Goal: Transaction & Acquisition: Book appointment/travel/reservation

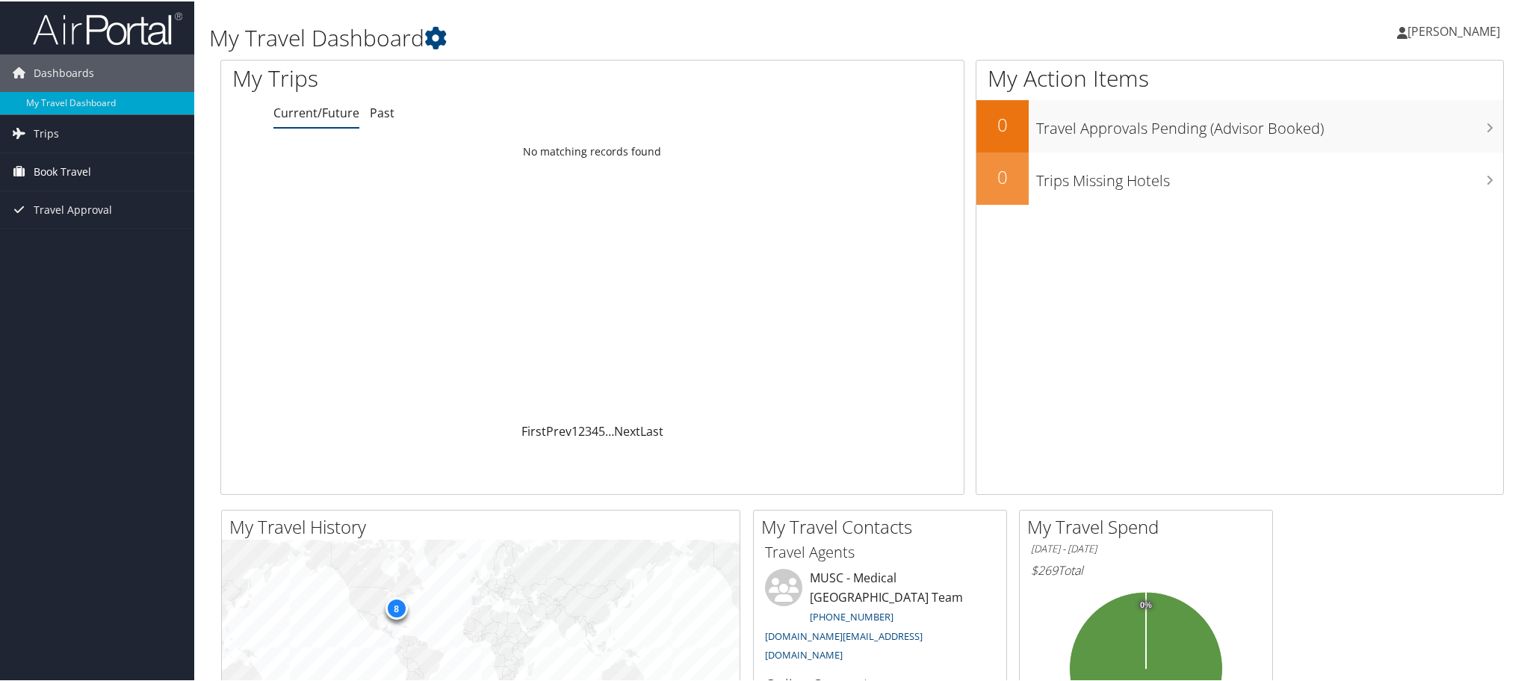
click at [42, 170] on span "Book Travel" at bounding box center [63, 170] width 58 height 37
click at [58, 249] on link "Book/Manage Online Trips" at bounding box center [97, 245] width 194 height 22
click at [60, 175] on span "Book Travel" at bounding box center [63, 170] width 58 height 37
click at [62, 244] on link "Book/Manage Online Trips" at bounding box center [97, 245] width 194 height 22
click at [67, 200] on link "Agent Booking Request" at bounding box center [97, 200] width 194 height 22
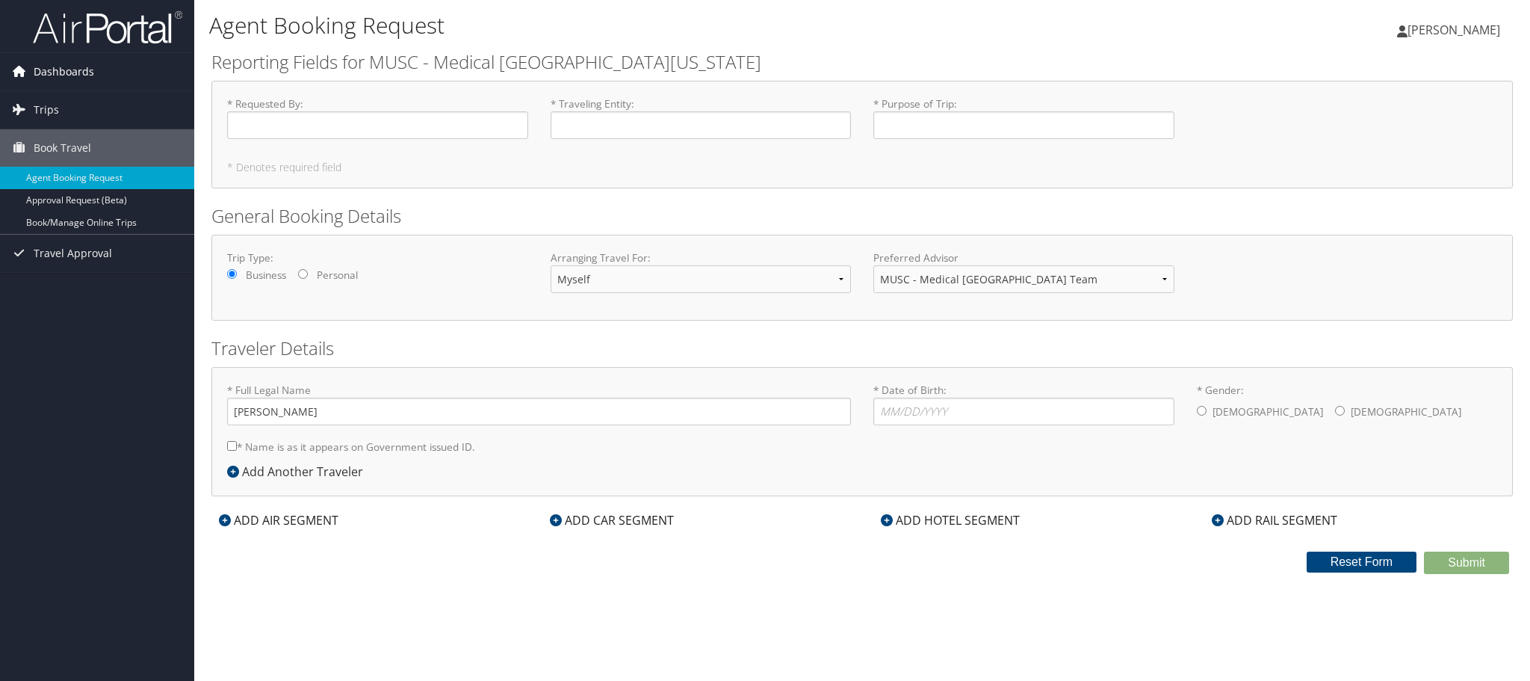
click at [69, 72] on span "Dashboards" at bounding box center [64, 71] width 61 height 37
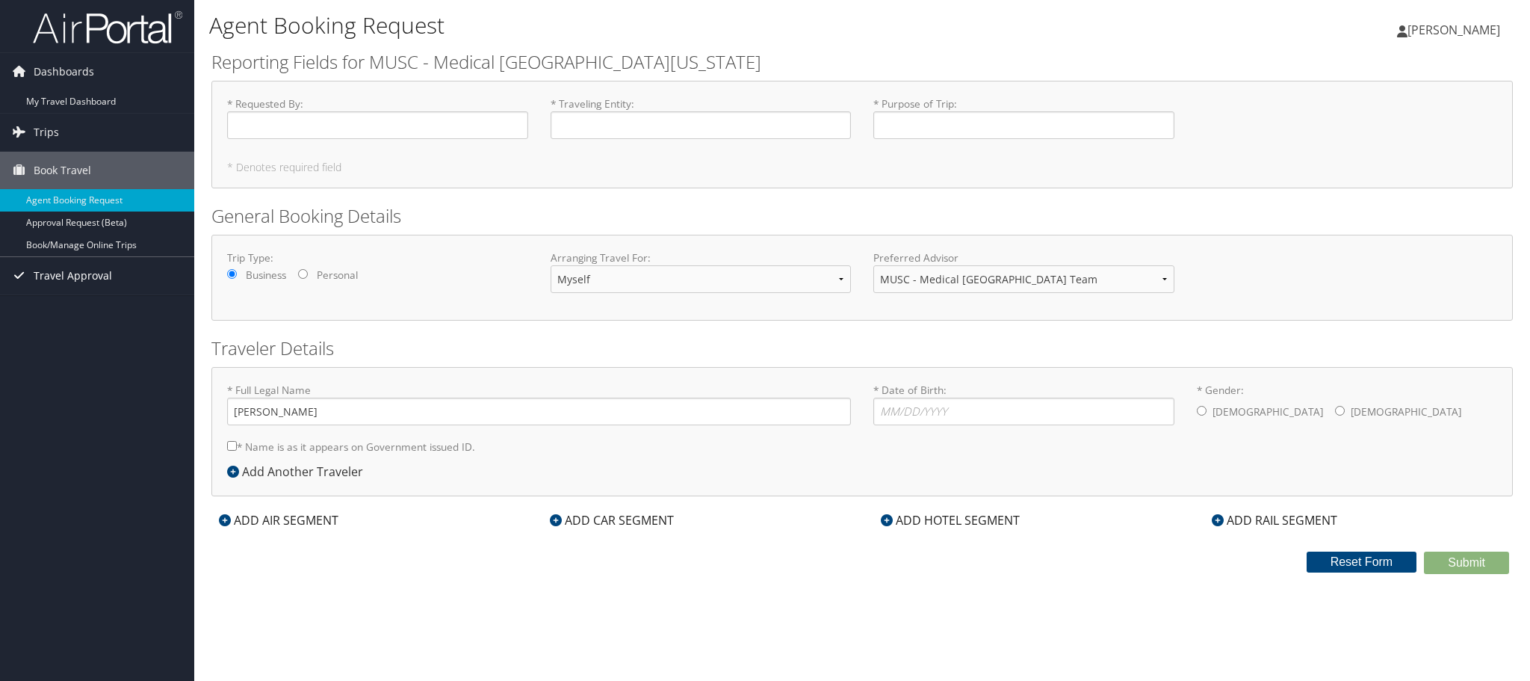
click at [46, 273] on span "Travel Approval" at bounding box center [73, 275] width 78 height 37
click at [67, 247] on link "Book/Manage Online Trips" at bounding box center [97, 245] width 194 height 22
click at [63, 242] on link "Book/Manage Online Trips" at bounding box center [97, 245] width 194 height 22
